Goal: Task Accomplishment & Management: Manage account settings

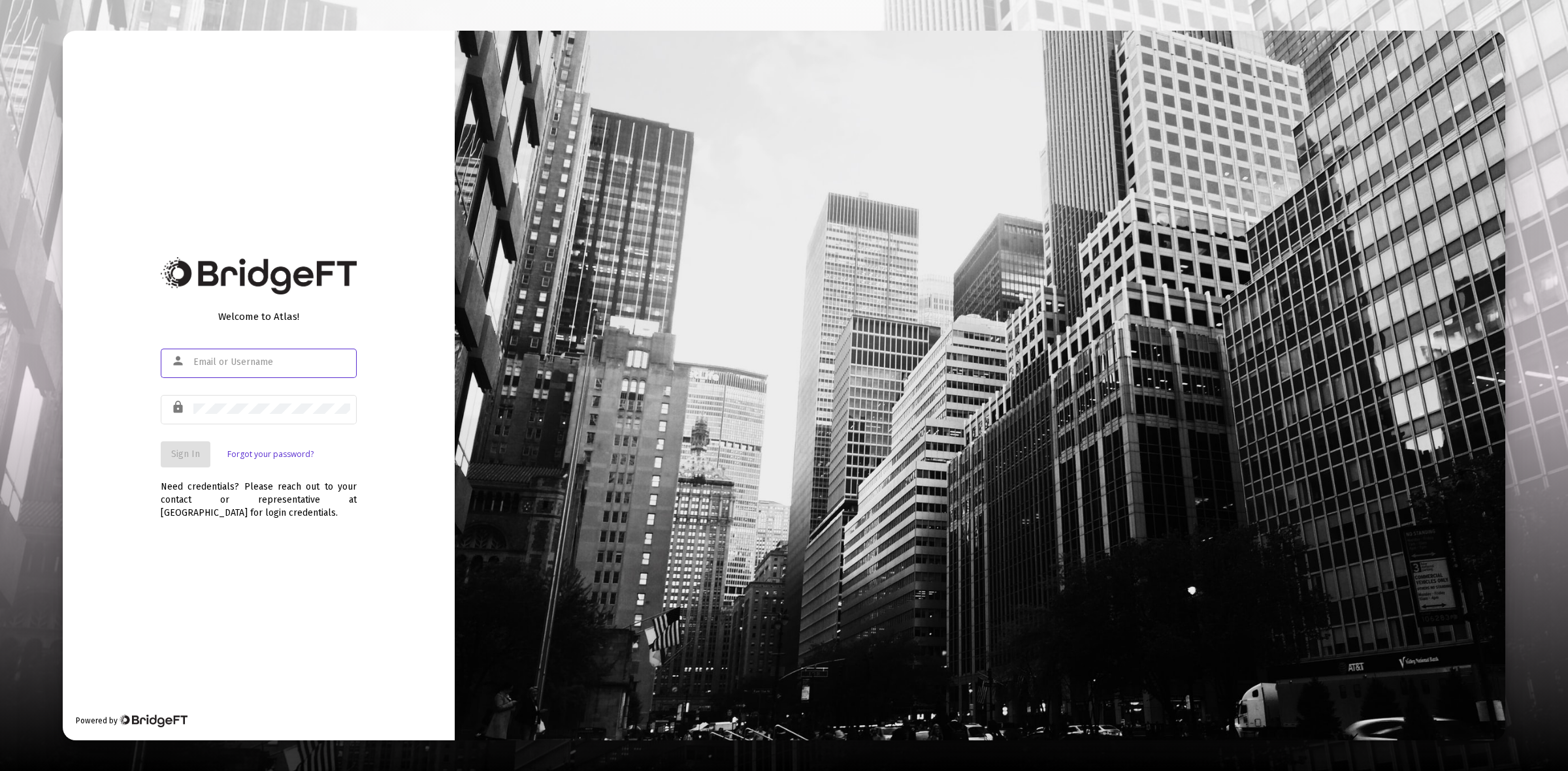
type input "[PERSON_NAME][EMAIL_ADDRESS][DOMAIN_NAME]"
click at [180, 458] on span "Sign In" at bounding box center [185, 454] width 28 height 11
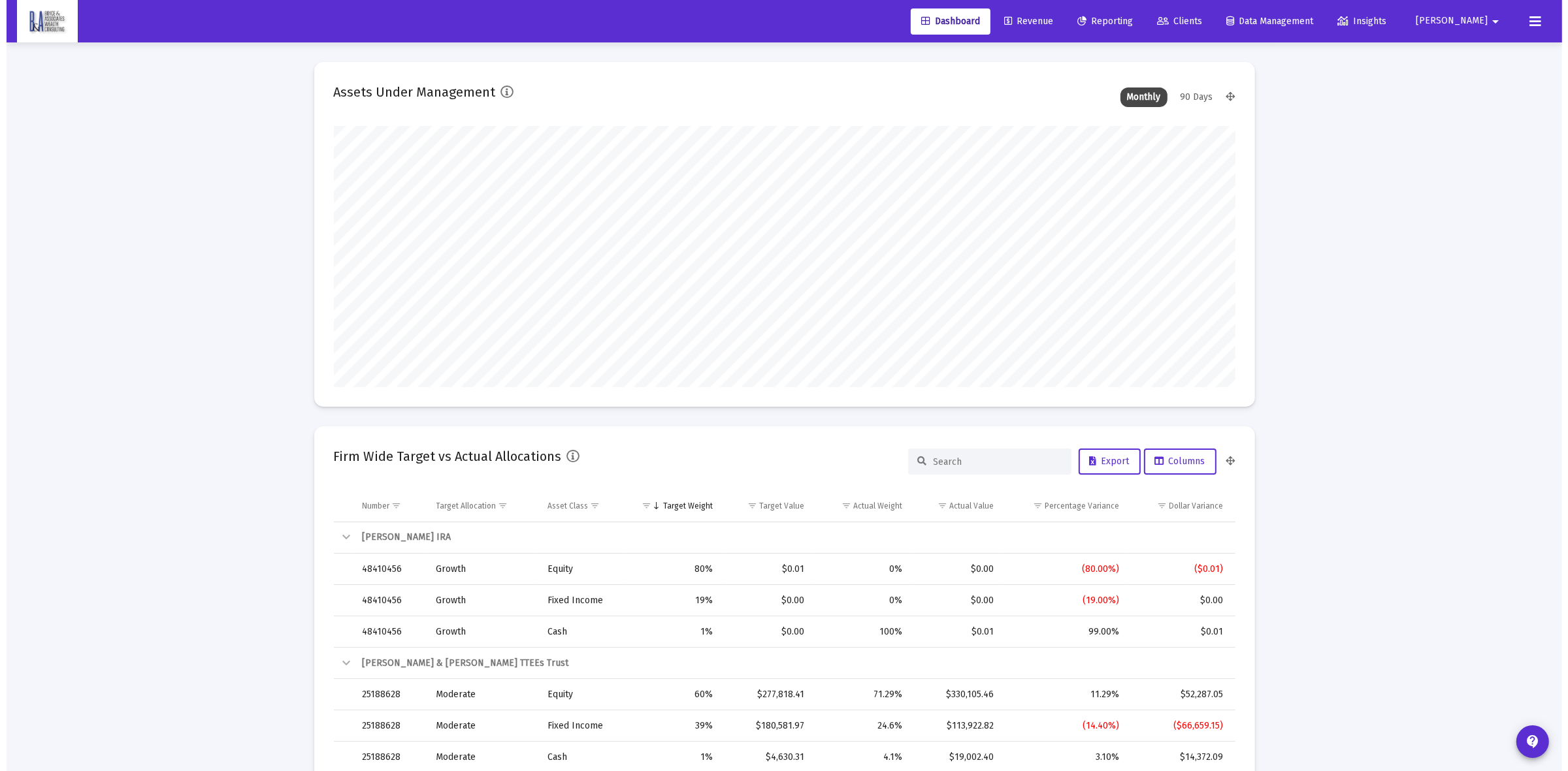
scroll to position [261, 486]
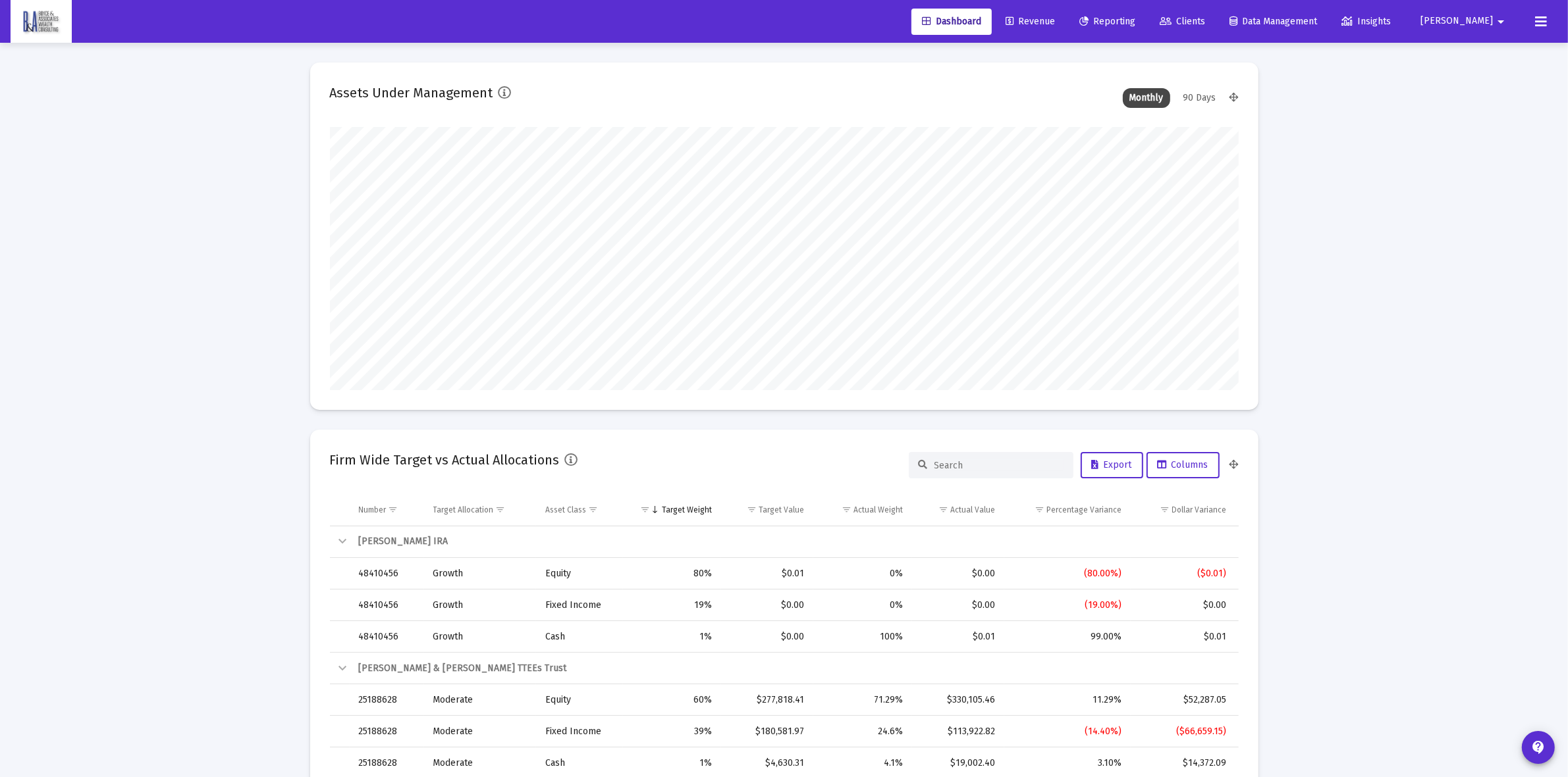
drag, startPoint x: 1232, startPoint y: 24, endPoint x: 1229, endPoint y: 44, distance: 20.2
click at [1205, 24] on span "Clients" at bounding box center [1183, 21] width 45 height 11
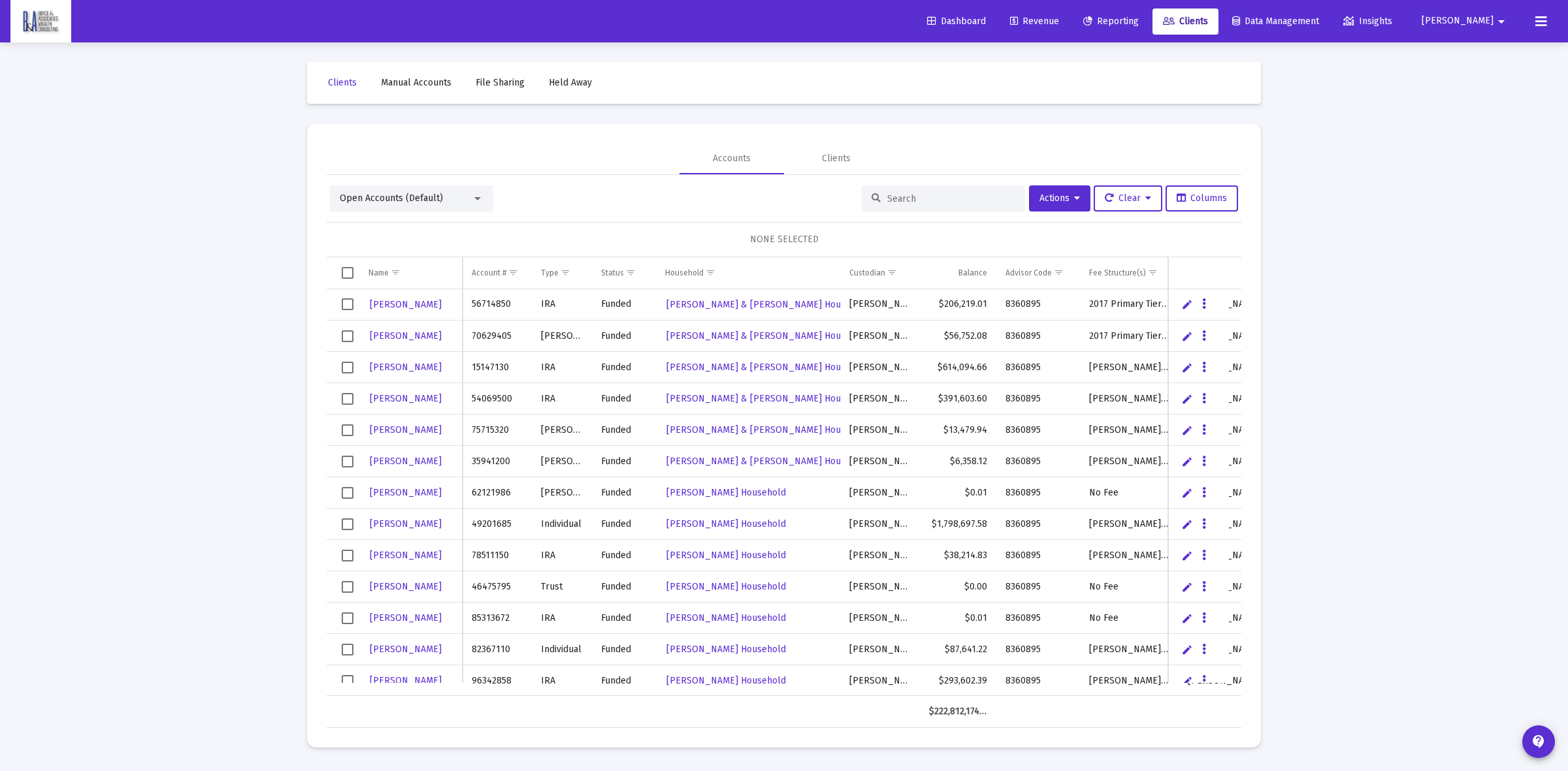
drag, startPoint x: 897, startPoint y: 197, endPoint x: 910, endPoint y: 203, distance: 14.3
click at [906, 197] on input at bounding box center [951, 198] width 128 height 11
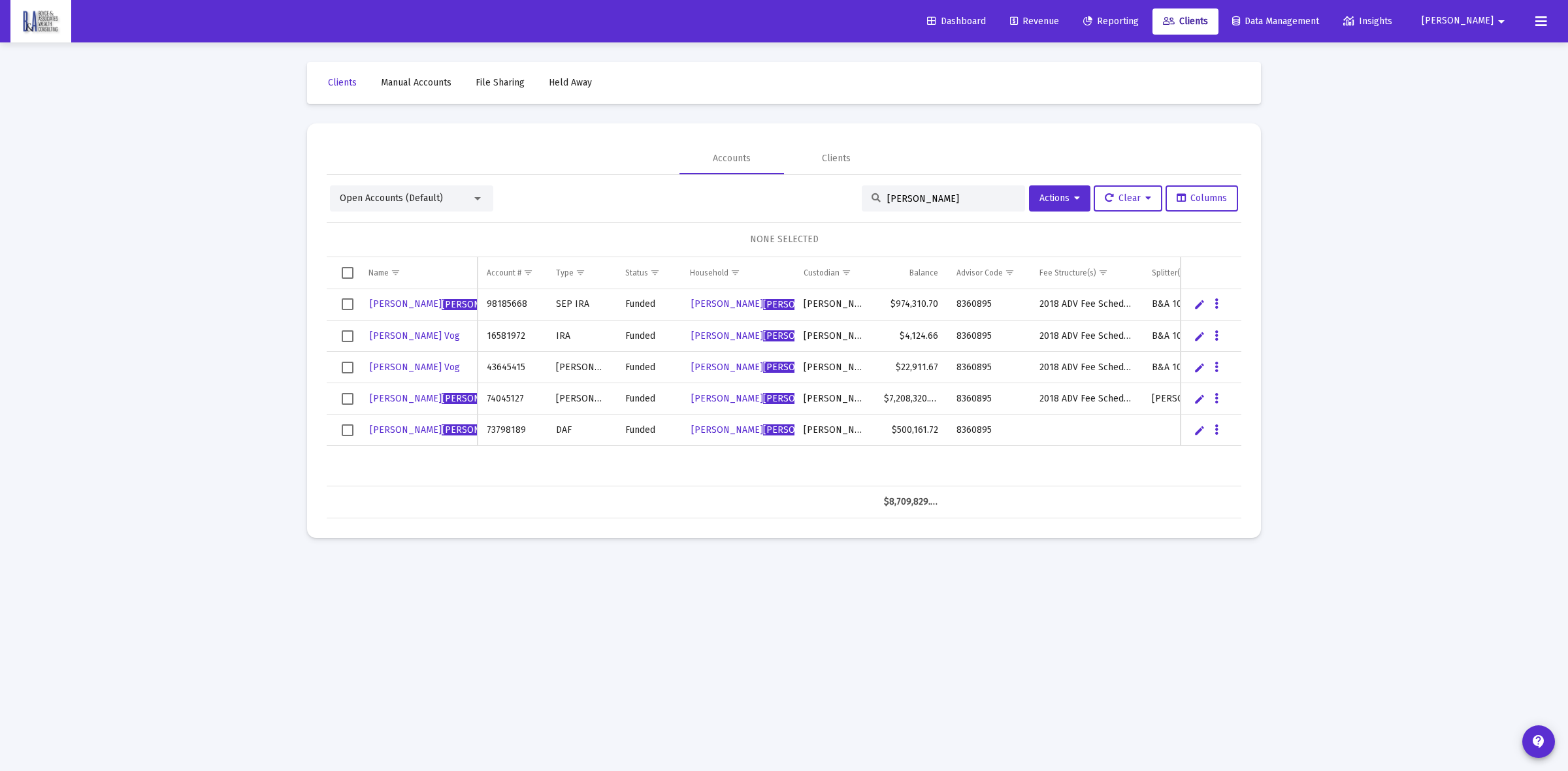
type input "[PERSON_NAME]"
drag, startPoint x: 1200, startPoint y: 402, endPoint x: 1082, endPoint y: 428, distance: 120.8
click at [1200, 402] on link "Edit" at bounding box center [1200, 399] width 12 height 12
type input "L"
type input "Vog & [PERSON_NAME] Trust"
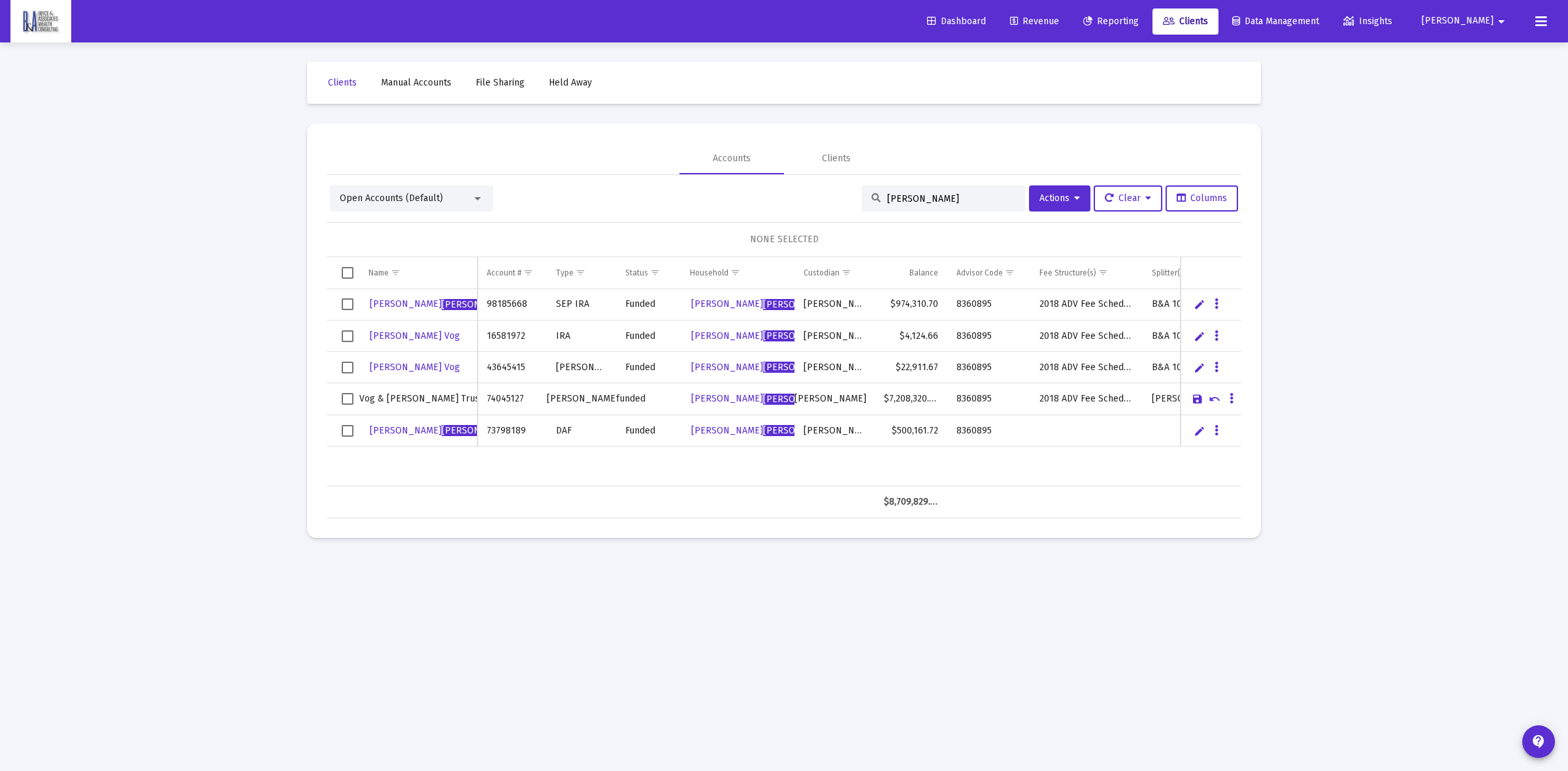
click at [1201, 402] on link "Save" at bounding box center [1198, 399] width 12 height 12
